Goal: Task Accomplishment & Management: Use online tool/utility

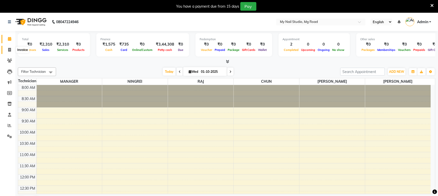
click at [9, 48] on icon at bounding box center [9, 50] width 3 height 4
select select "6915"
select select "service"
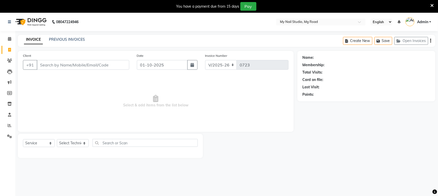
click at [72, 67] on input "Client" at bounding box center [83, 65] width 92 height 10
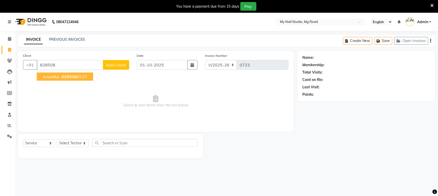
click at [64, 78] on span "828508" at bounding box center [68, 76] width 15 height 5
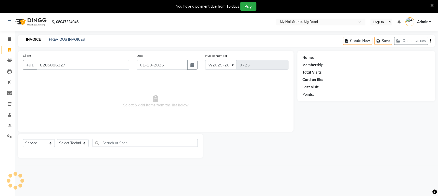
type input "8285086227"
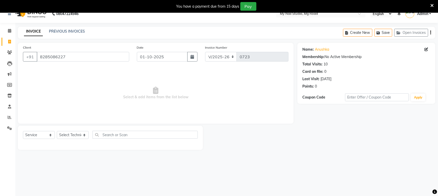
scroll to position [13, 0]
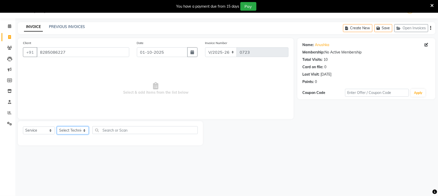
click at [78, 132] on select "Select Technician AYAR CHUN JAY MANAGER NINGREI RAJ RANJIT" at bounding box center [73, 131] width 32 height 8
select select "58164"
click at [57, 127] on select "Select Technician AYAR CHUN JAY MANAGER NINGREI RAJ RANJIT" at bounding box center [73, 131] width 32 height 8
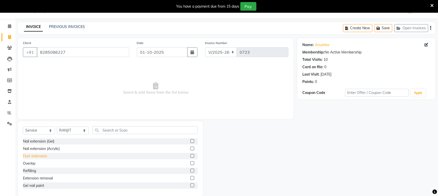
click at [42, 155] on div "Feet extension" at bounding box center [35, 156] width 24 height 5
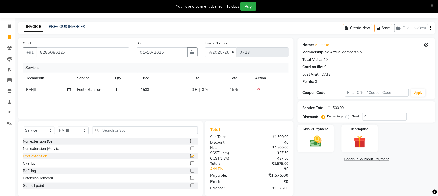
checkbox input "false"
click at [84, 130] on select "Select Technician AYAR CHUN JAY MANAGER NINGREI RAJ RANJIT" at bounding box center [73, 131] width 32 height 8
select select "88048"
click at [57, 127] on select "Select Technician AYAR CHUN JAY MANAGER NINGREI RAJ RANJIT" at bounding box center [73, 131] width 32 height 8
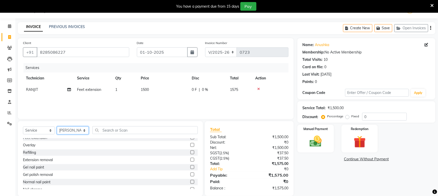
scroll to position [28, 0]
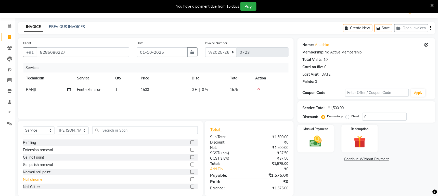
click at [34, 180] on div "Nail chrome" at bounding box center [32, 179] width 19 height 5
click at [35, 181] on div "Nail chrome" at bounding box center [32, 179] width 19 height 5
checkbox input "false"
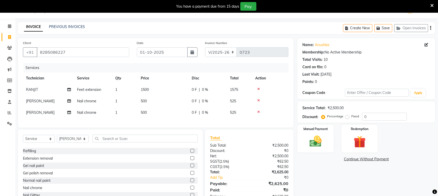
click at [257, 111] on icon at bounding box center [258, 112] width 3 height 4
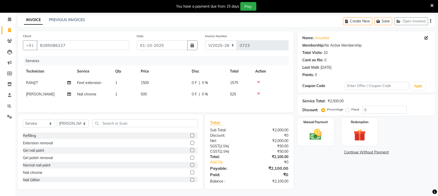
scroll to position [22, 0]
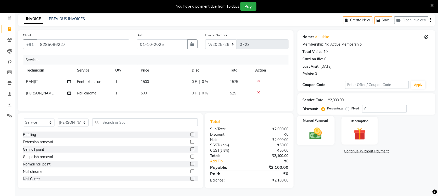
click at [315, 131] on img at bounding box center [315, 133] width 20 height 15
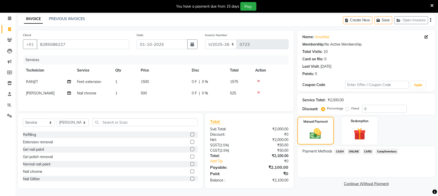
click at [351, 149] on span "ONLINE" at bounding box center [353, 152] width 13 height 6
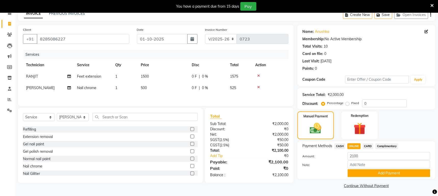
scroll to position [27, 0]
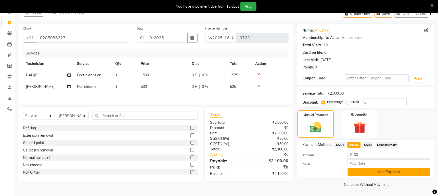
click at [388, 170] on button "Add Payment" at bounding box center [388, 172] width 83 height 8
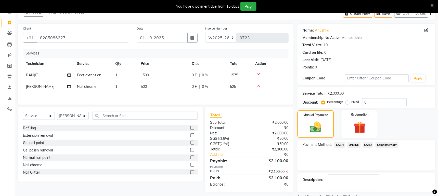
scroll to position [49, 0]
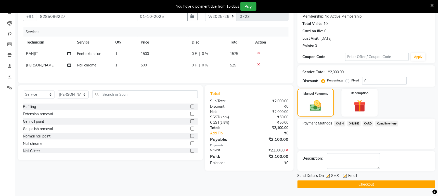
click at [332, 182] on button "Checkout" at bounding box center [366, 185] width 138 height 8
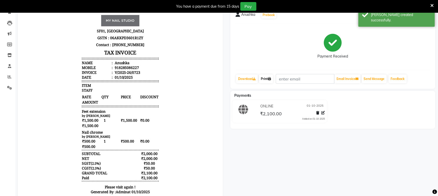
click at [264, 78] on link "Print" at bounding box center [266, 79] width 14 height 9
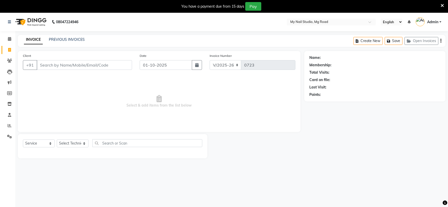
select select "6915"
select select "service"
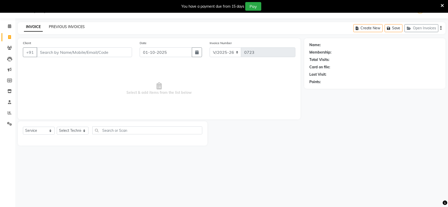
drag, startPoint x: 0, startPoint y: 0, endPoint x: 70, endPoint y: 27, distance: 75.0
click at [70, 27] on link "PREVIOUS INVOICES" at bounding box center [67, 26] width 36 height 5
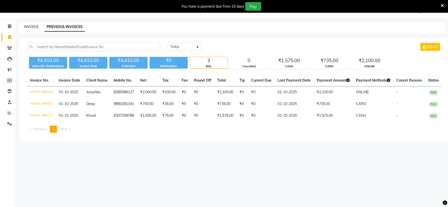
click at [33, 25] on link "INVOICE" at bounding box center [31, 26] width 15 height 5
select select "6915"
select select "service"
